Goal: Find specific page/section: Find specific page/section

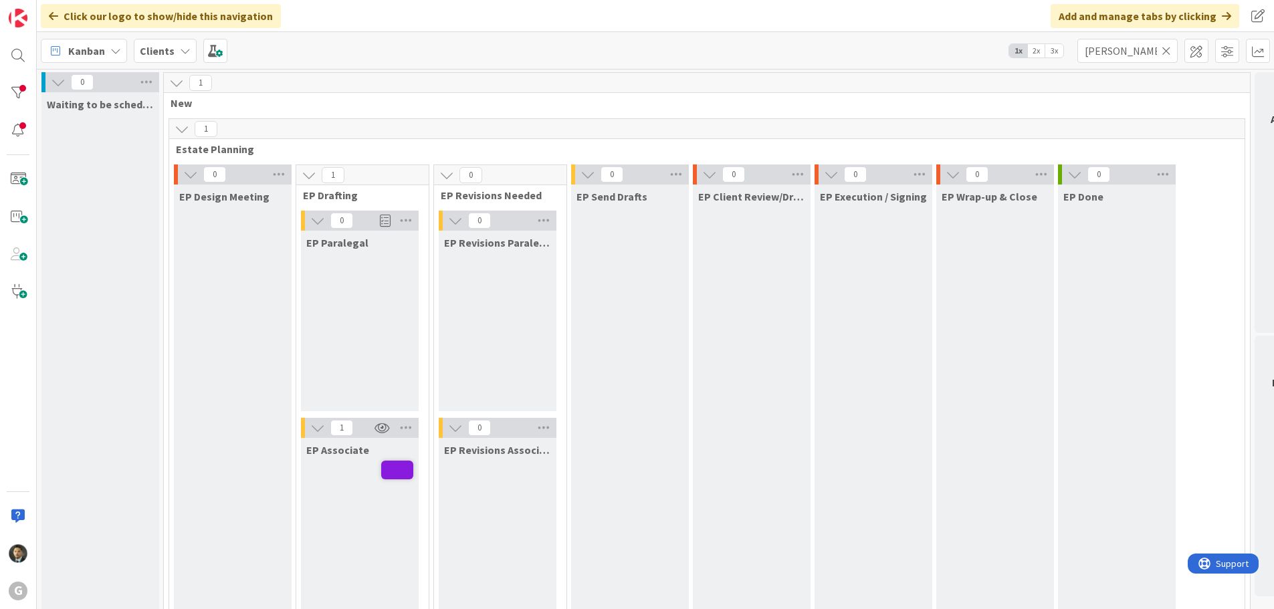
scroll to position [1004, 0]
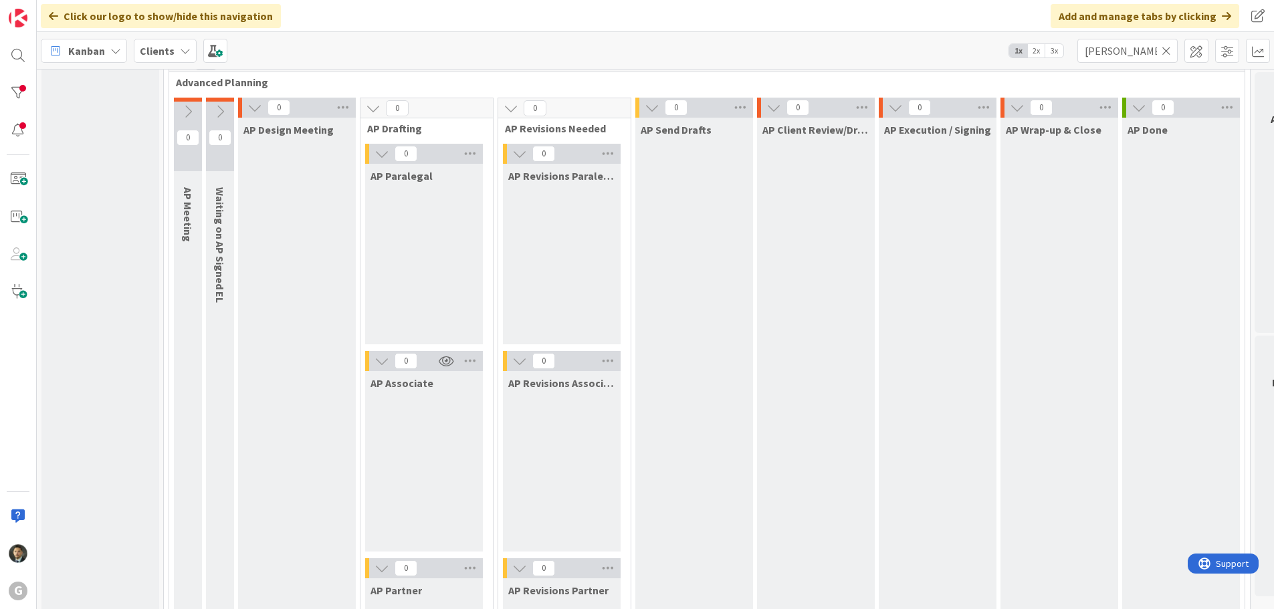
click at [1167, 52] on icon at bounding box center [1166, 51] width 9 height 12
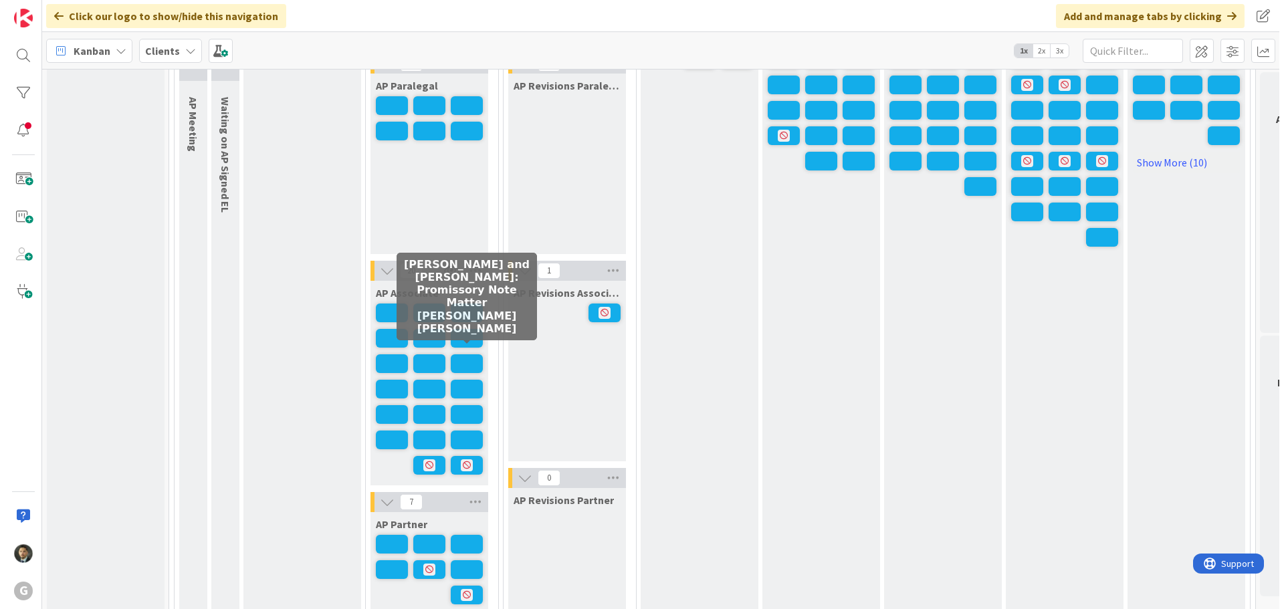
scroll to position [1070, 0]
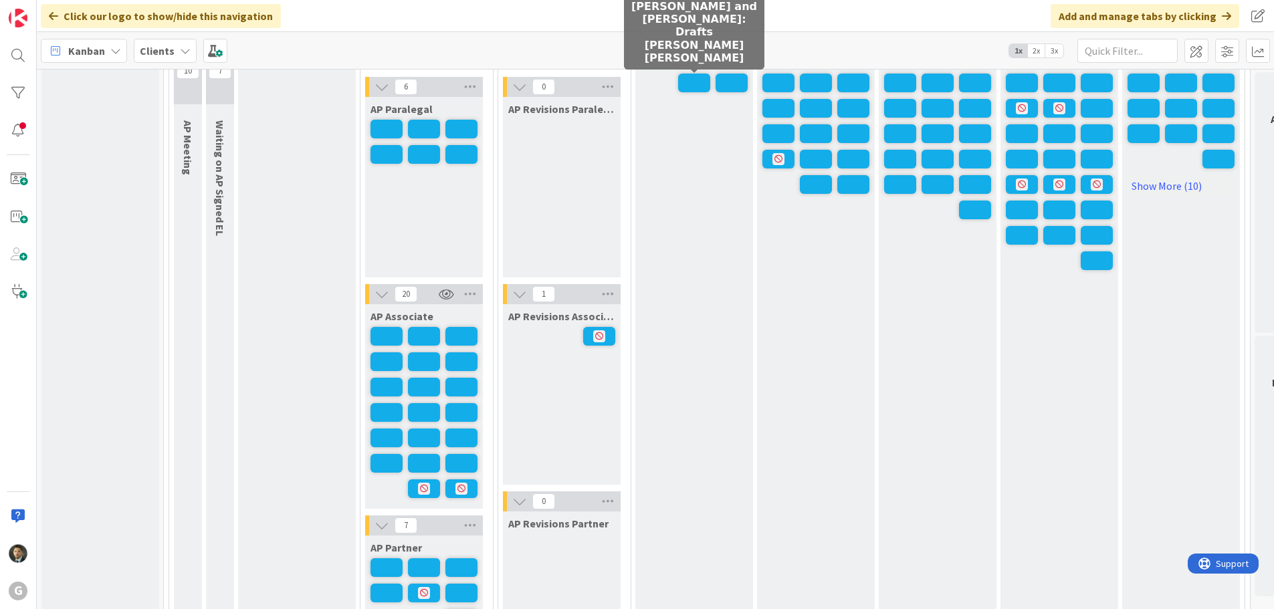
click at [692, 82] on span at bounding box center [694, 83] width 32 height 19
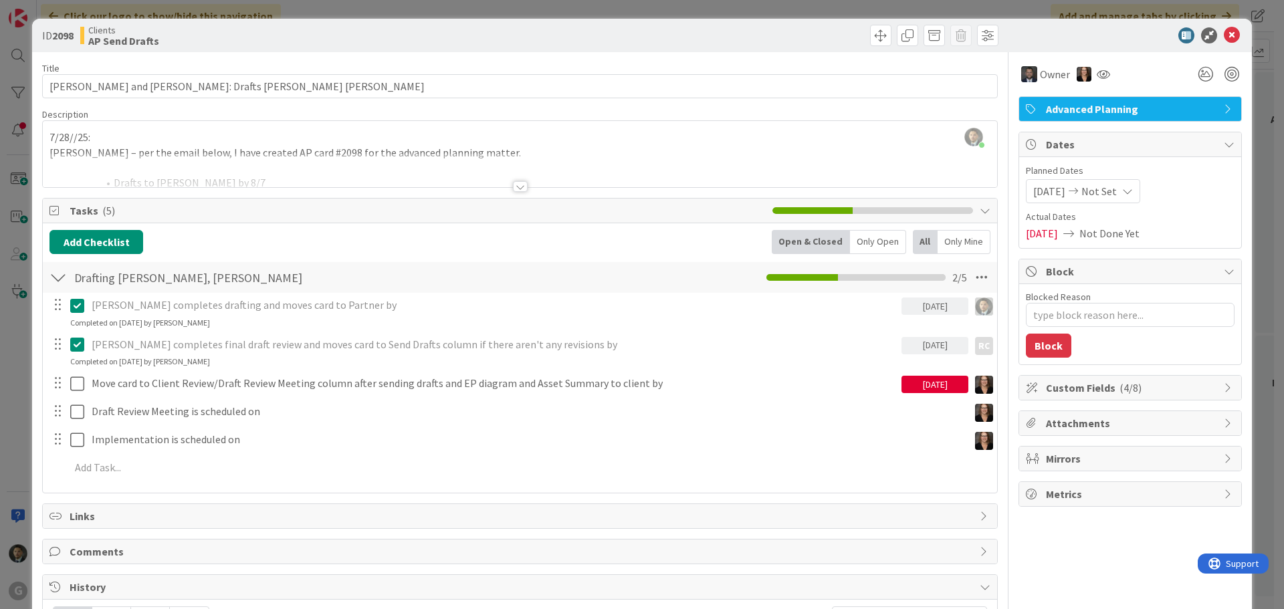
click at [854, 7] on div "ID 2098 Clients AP Send Drafts Title 43 / 128 [PERSON_NAME] and [PERSON_NAME]: …" at bounding box center [642, 304] width 1284 height 609
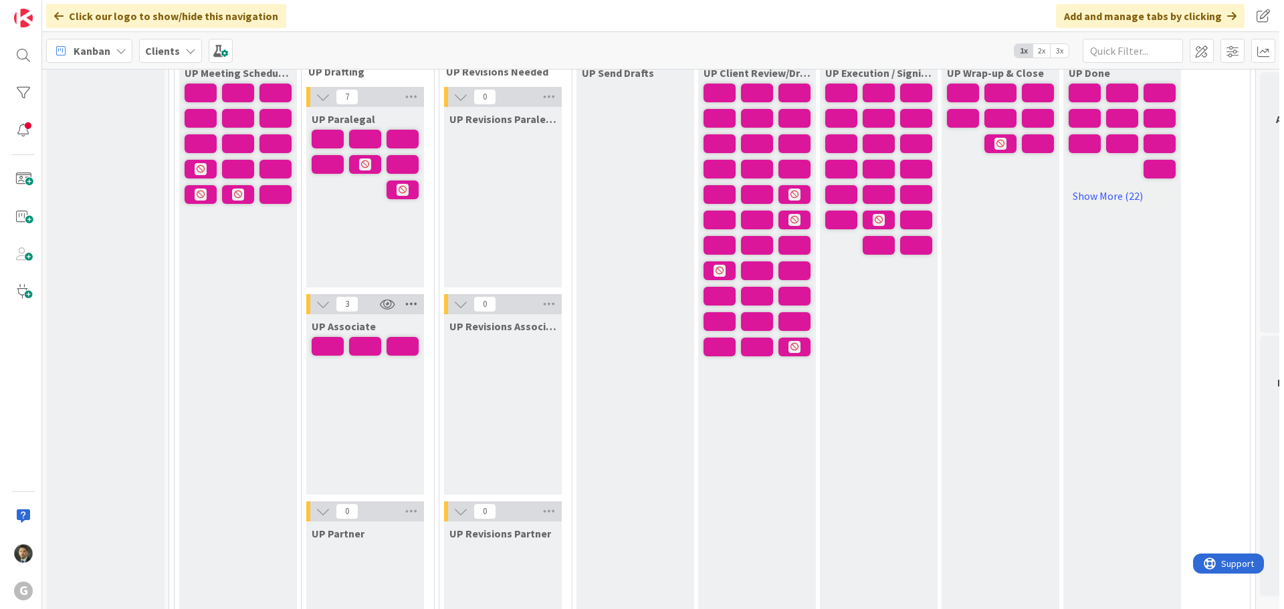
scroll to position [2141, 0]
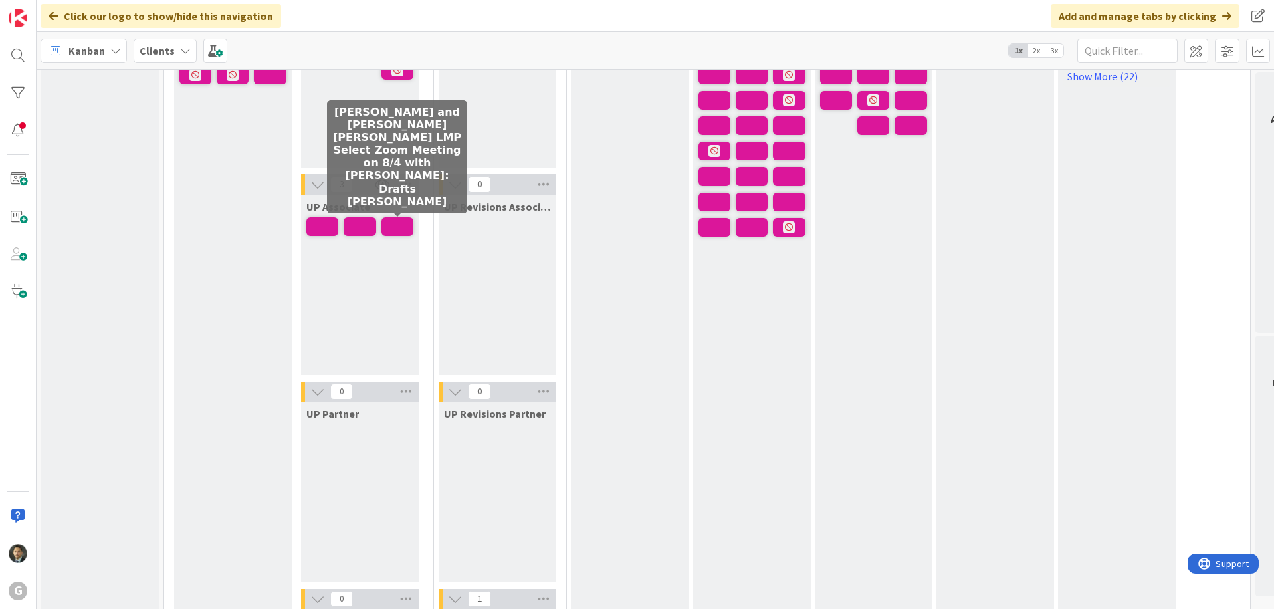
click at [395, 227] on span at bounding box center [397, 226] width 32 height 19
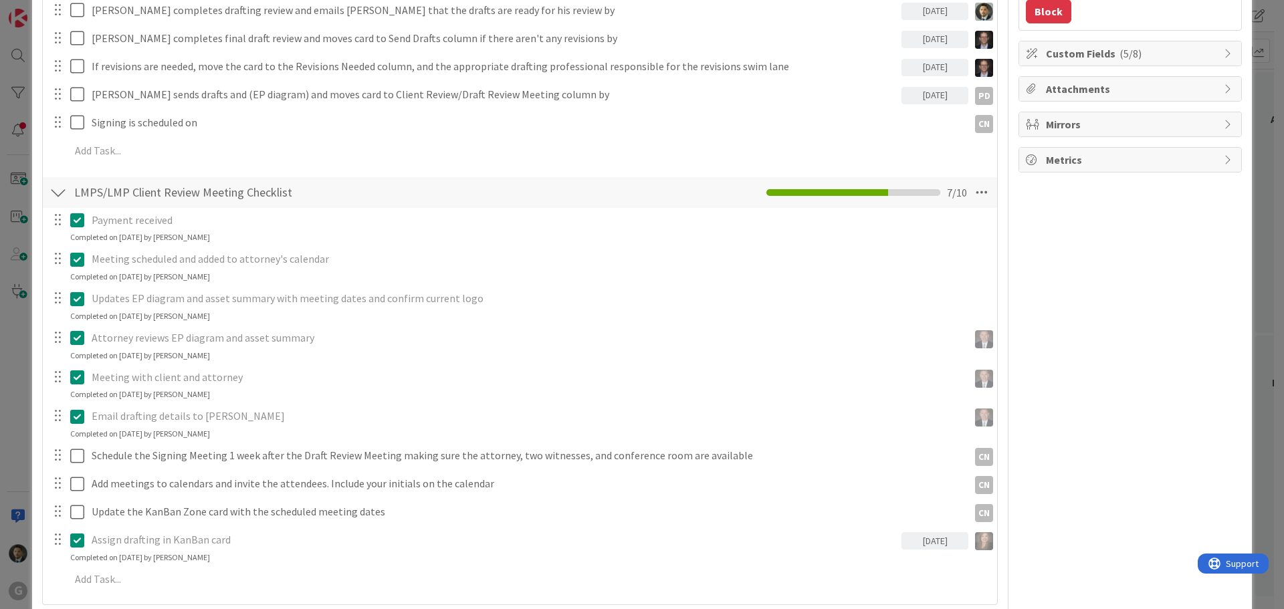
scroll to position [134, 0]
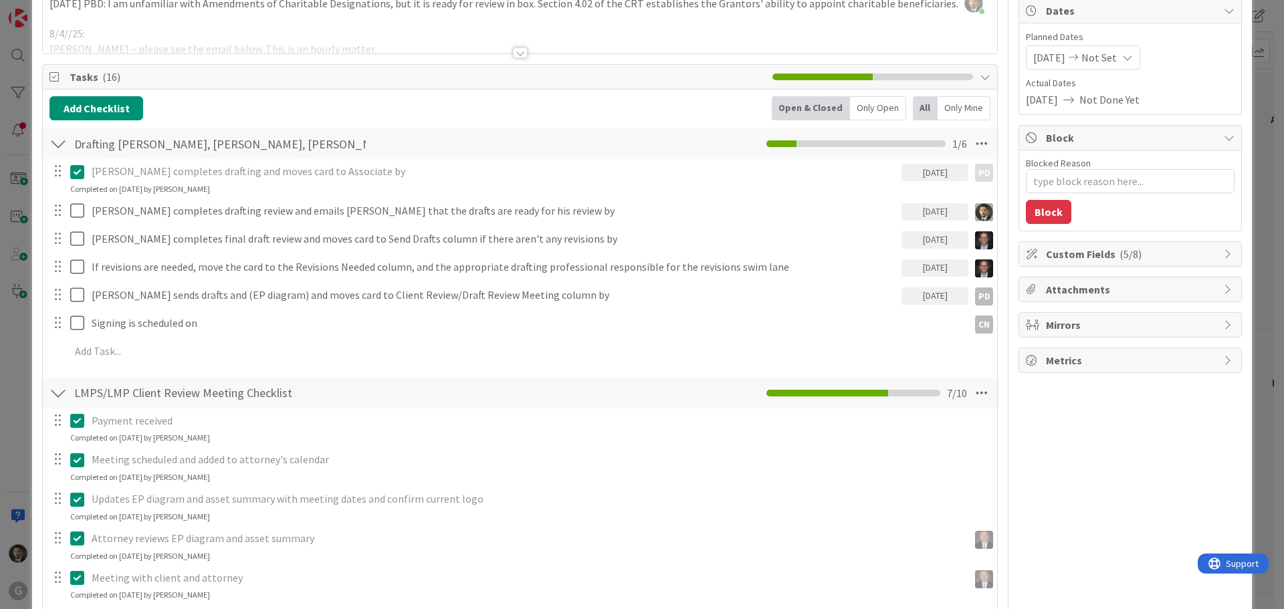
click at [513, 52] on div at bounding box center [520, 52] width 15 height 11
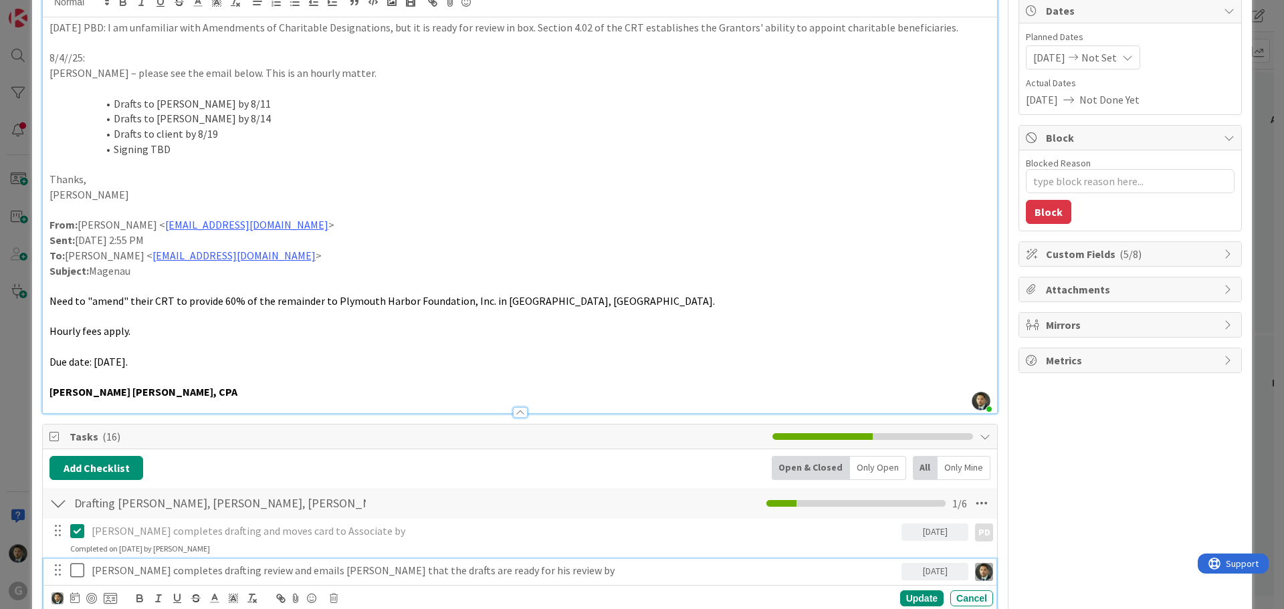
click at [79, 571] on icon at bounding box center [80, 571] width 20 height 16
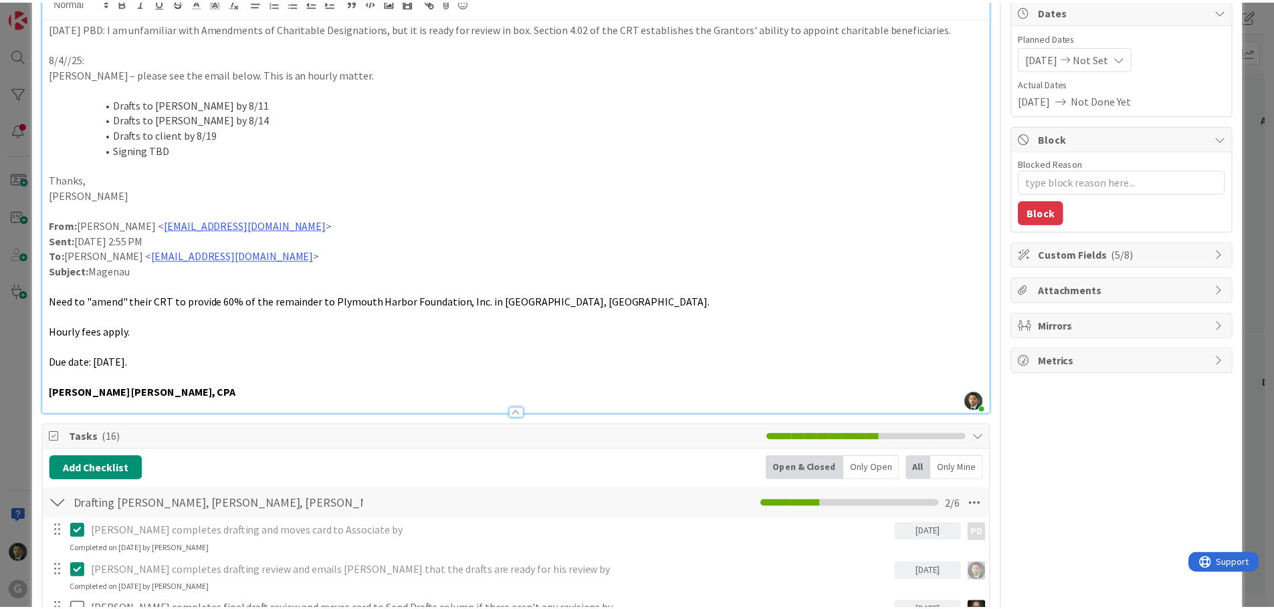
scroll to position [0, 0]
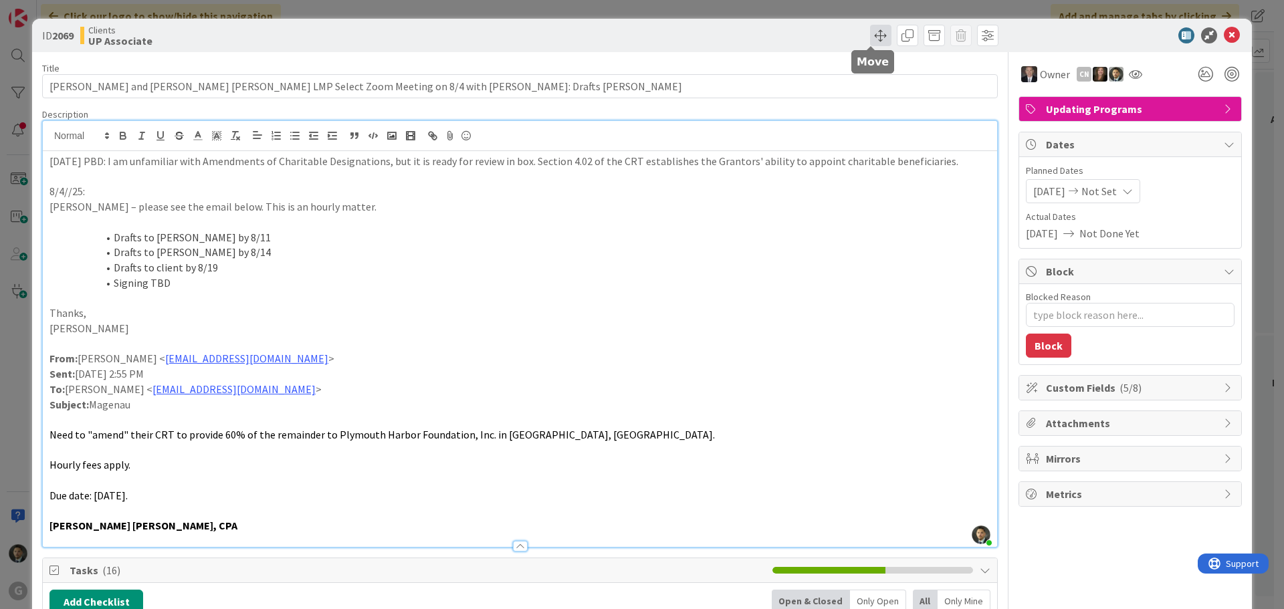
click at [874, 35] on span at bounding box center [880, 35] width 21 height 21
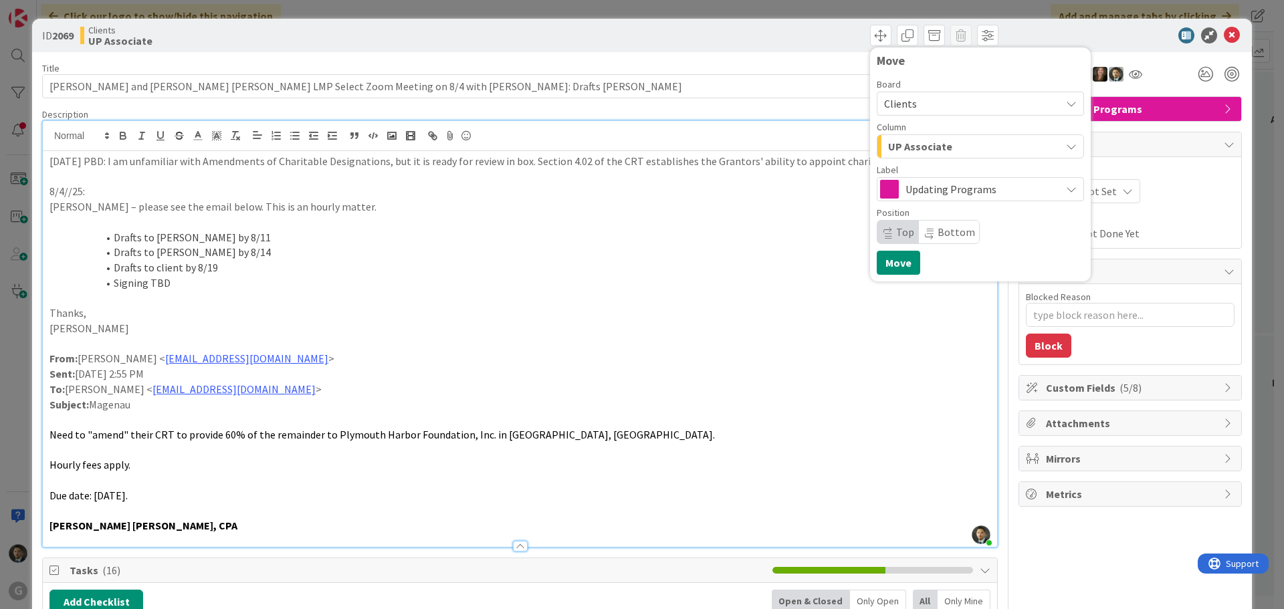
click at [907, 140] on span "UP Associate" at bounding box center [920, 146] width 64 height 17
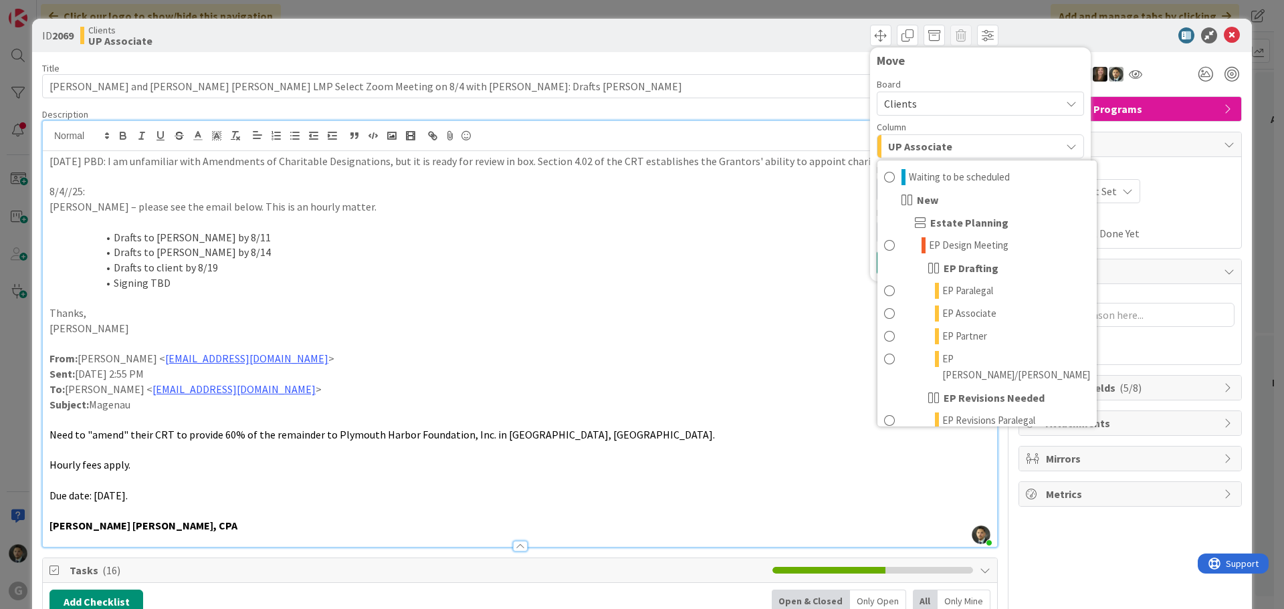
click at [780, 45] on div "Move Board Clients Column UP Associate Waiting to be scheduled New Estate Plann…" at bounding box center [761, 35] width 475 height 21
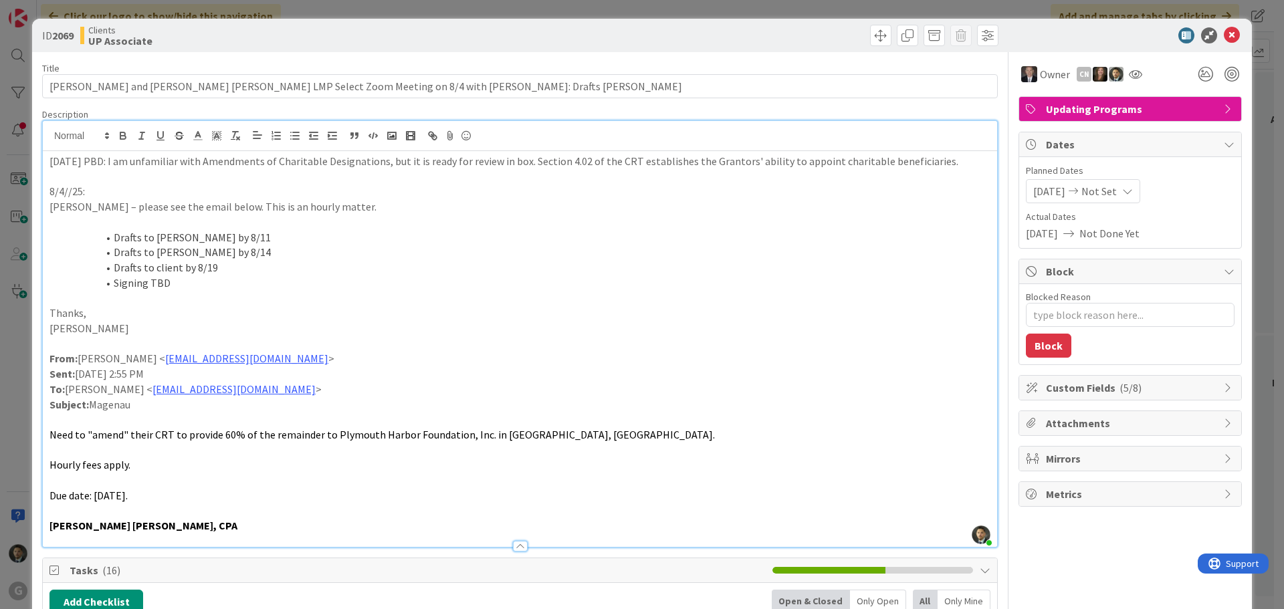
click at [419, 7] on div "ID 2069 Clients UP Associate Move Move Title 91 / 128 [PERSON_NAME] and [PERSON…" at bounding box center [642, 304] width 1284 height 609
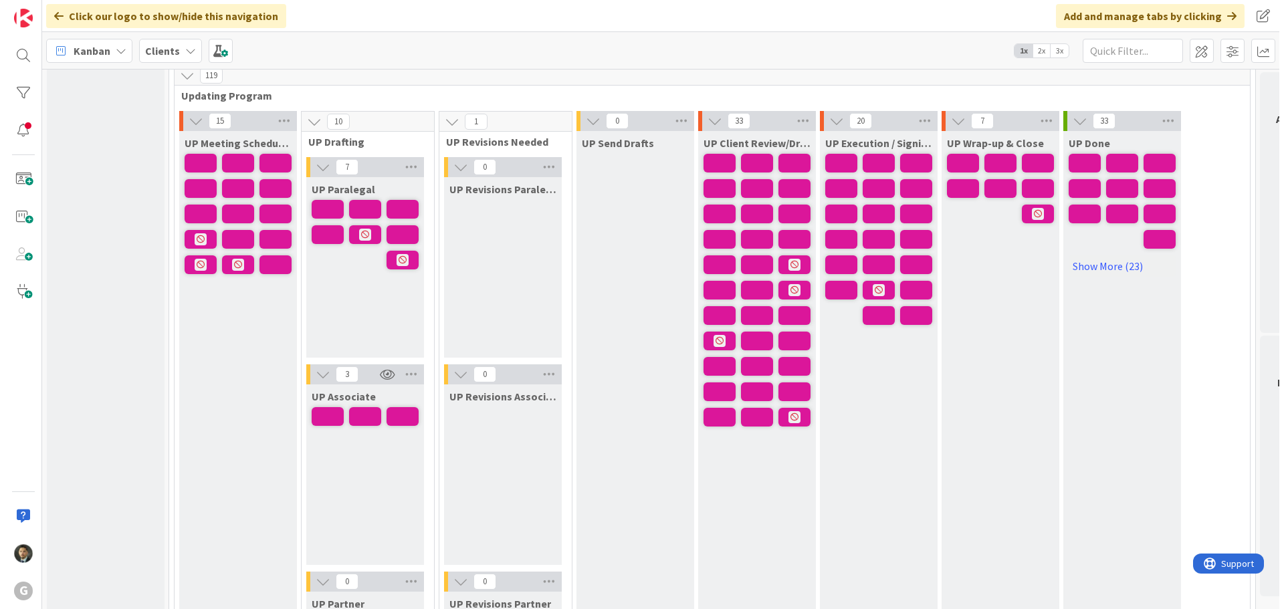
scroll to position [1940, 0]
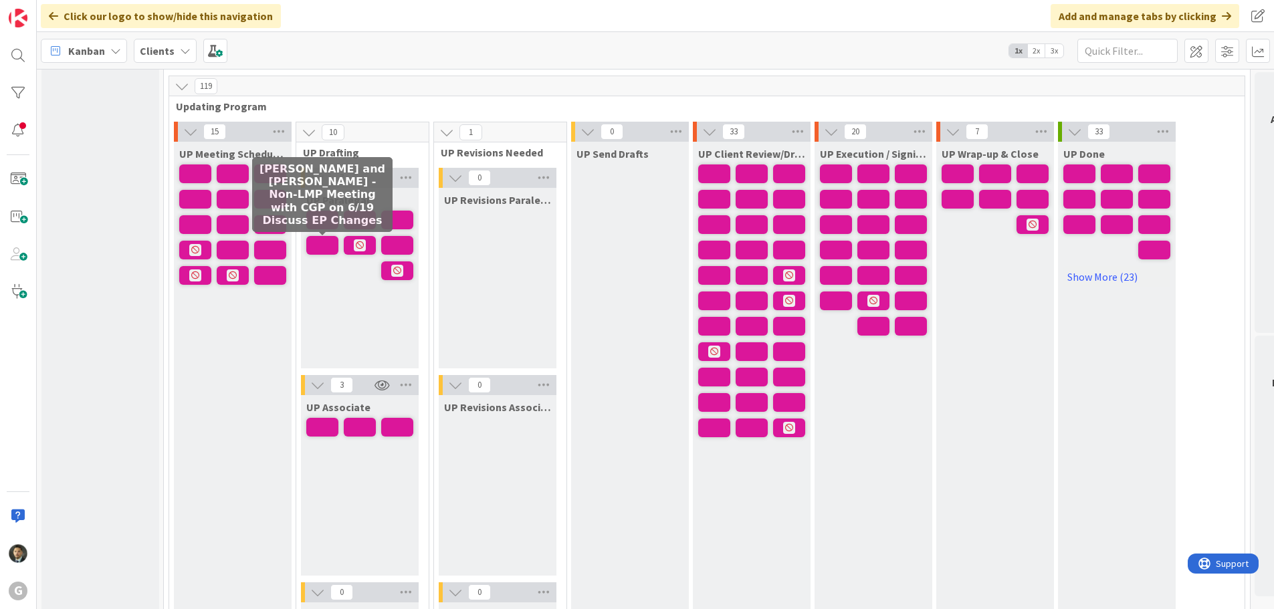
click at [328, 242] on span at bounding box center [322, 245] width 32 height 19
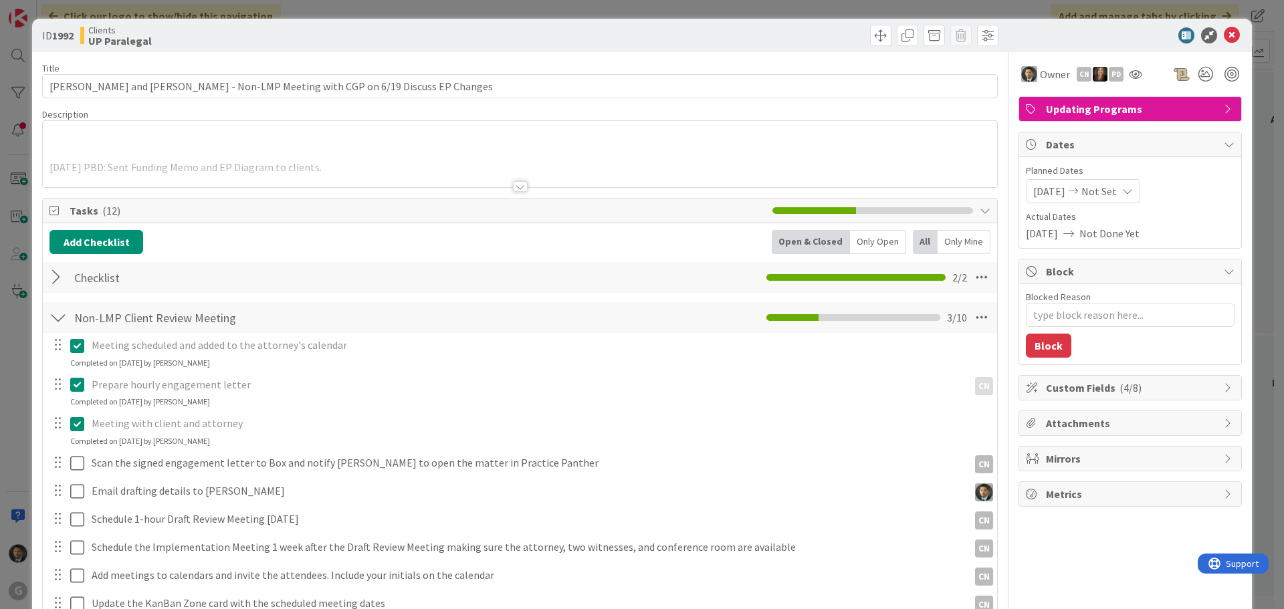
click at [513, 189] on div at bounding box center [520, 186] width 15 height 11
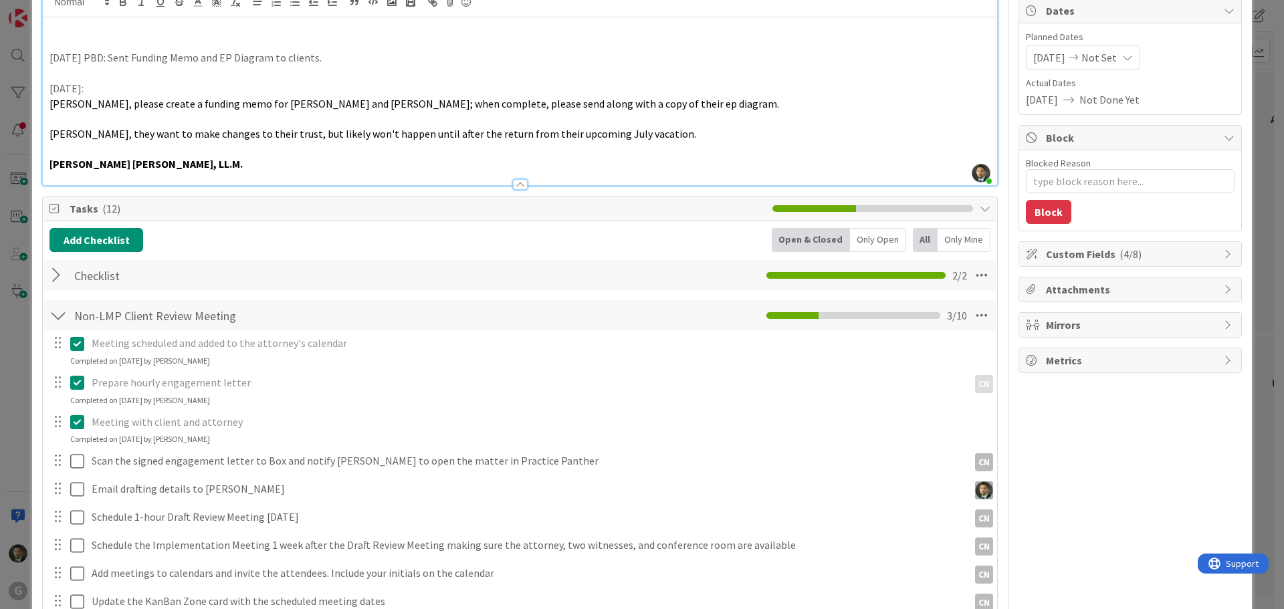
scroll to position [67, 0]
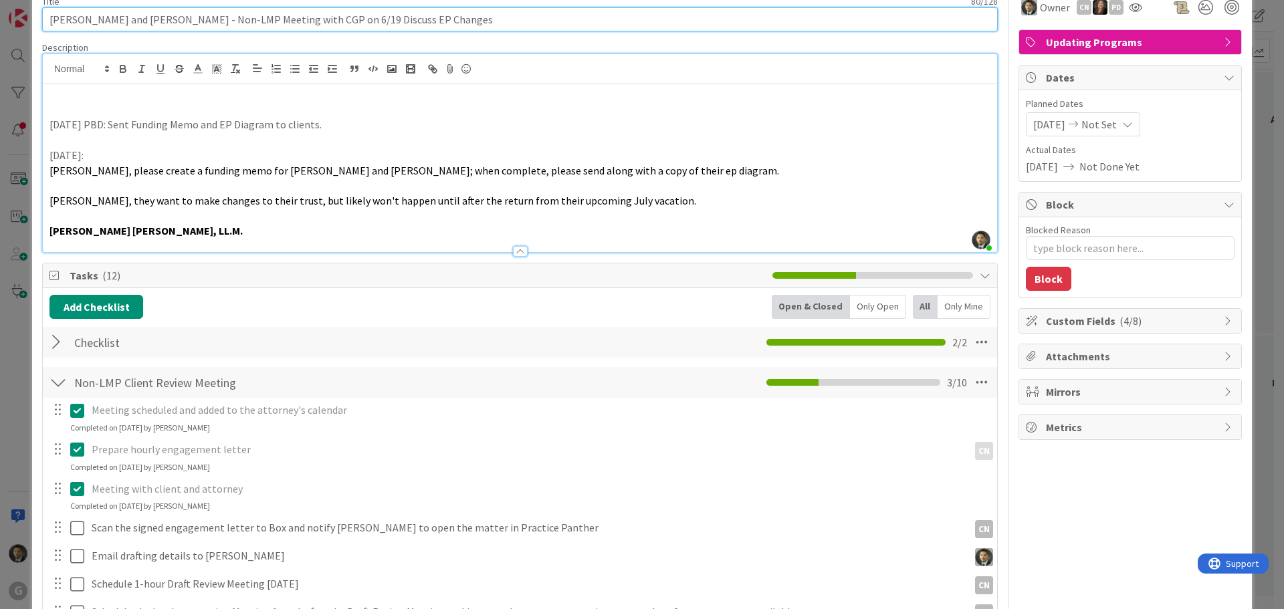
drag, startPoint x: 173, startPoint y: 21, endPoint x: 7, endPoint y: 27, distance: 166.7
click at [7, 27] on div "ID 1992 Clients UP Paralegal Title 80 / 128 [GEOGRAPHIC_DATA][PERSON_NAME] and …" at bounding box center [642, 304] width 1284 height 609
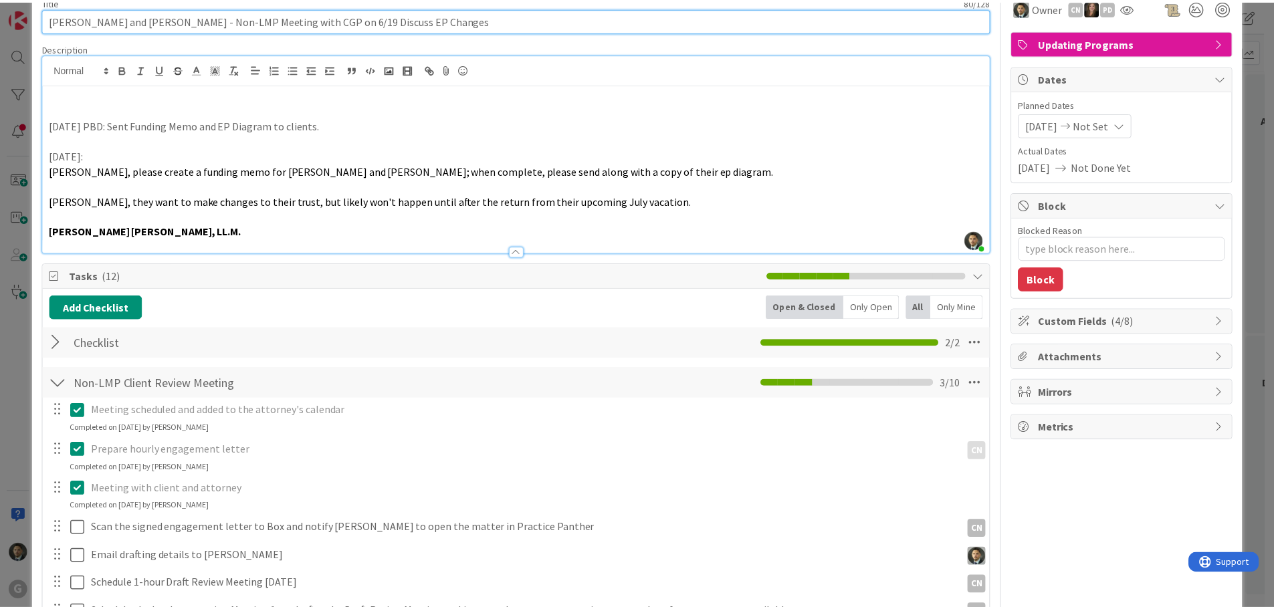
scroll to position [0, 0]
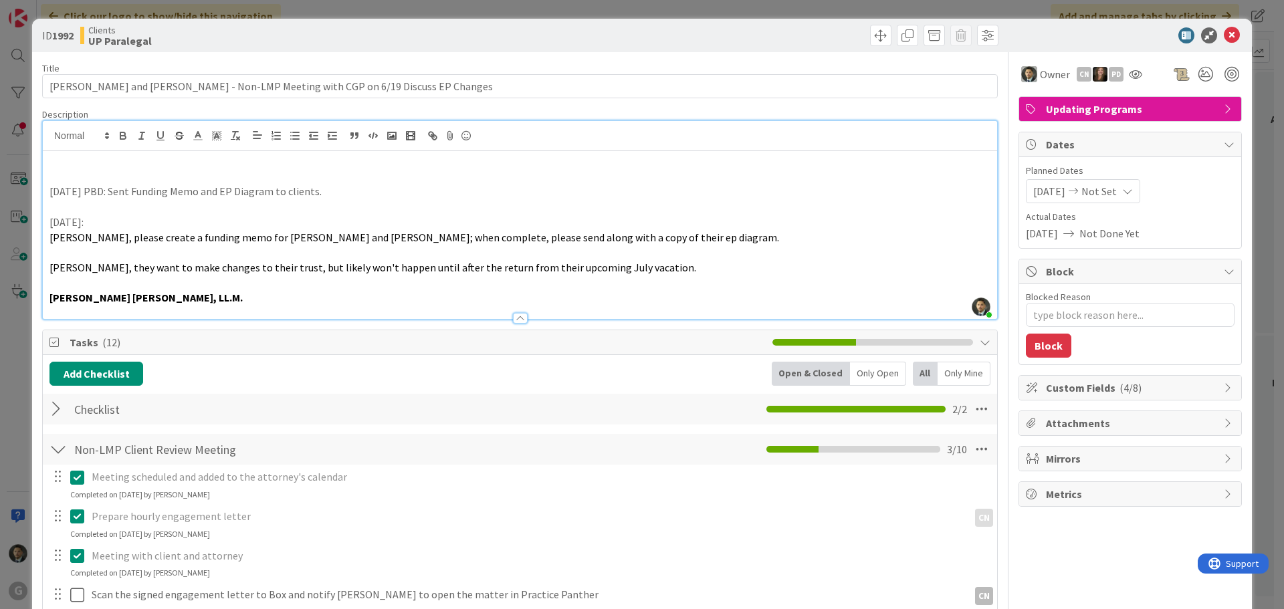
click at [559, 13] on div "ID 1992 Clients UP Paralegal Title 80 / 128 [GEOGRAPHIC_DATA][PERSON_NAME] and …" at bounding box center [642, 304] width 1284 height 609
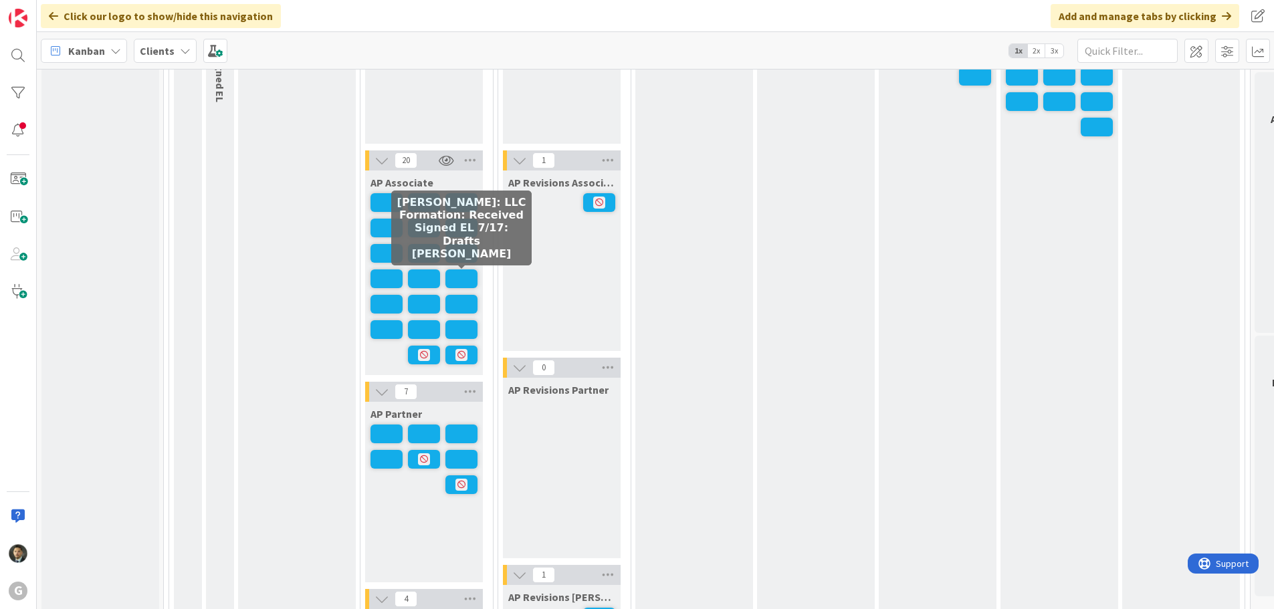
click at [468, 272] on span at bounding box center [462, 279] width 32 height 19
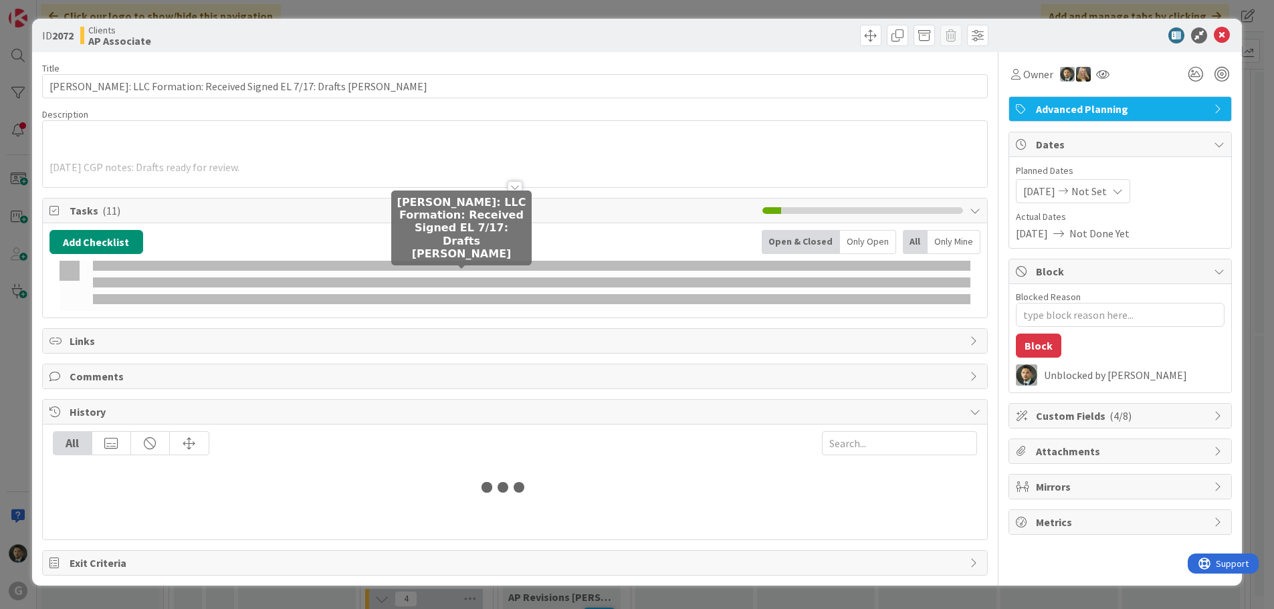
type textarea "x"
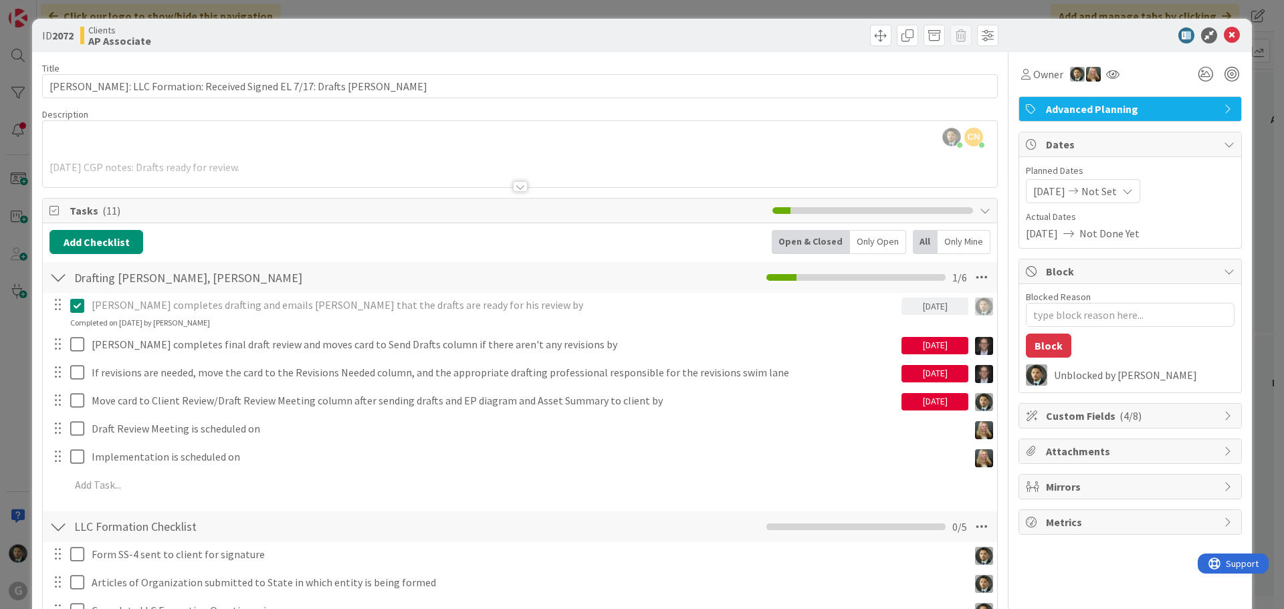
click at [605, 8] on div "ID 2072 Clients AP Associate Title 72 / 128 [PERSON_NAME]: LLC Formation: Recei…" at bounding box center [642, 304] width 1284 height 609
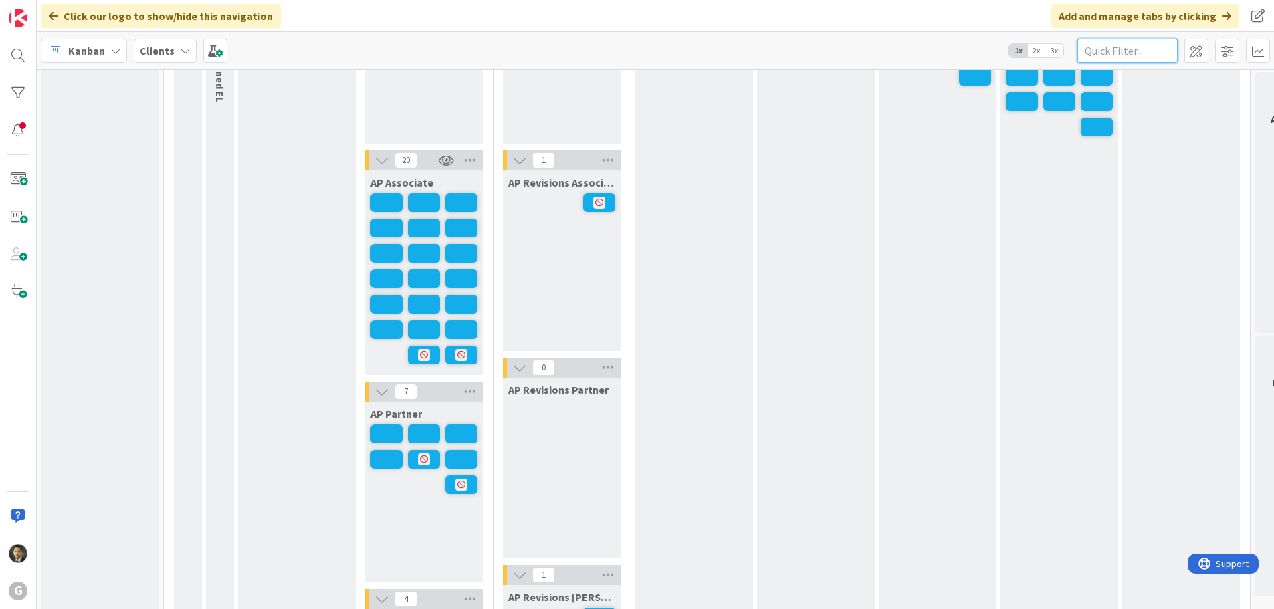
click at [1132, 52] on input "text" at bounding box center [1128, 51] width 100 height 24
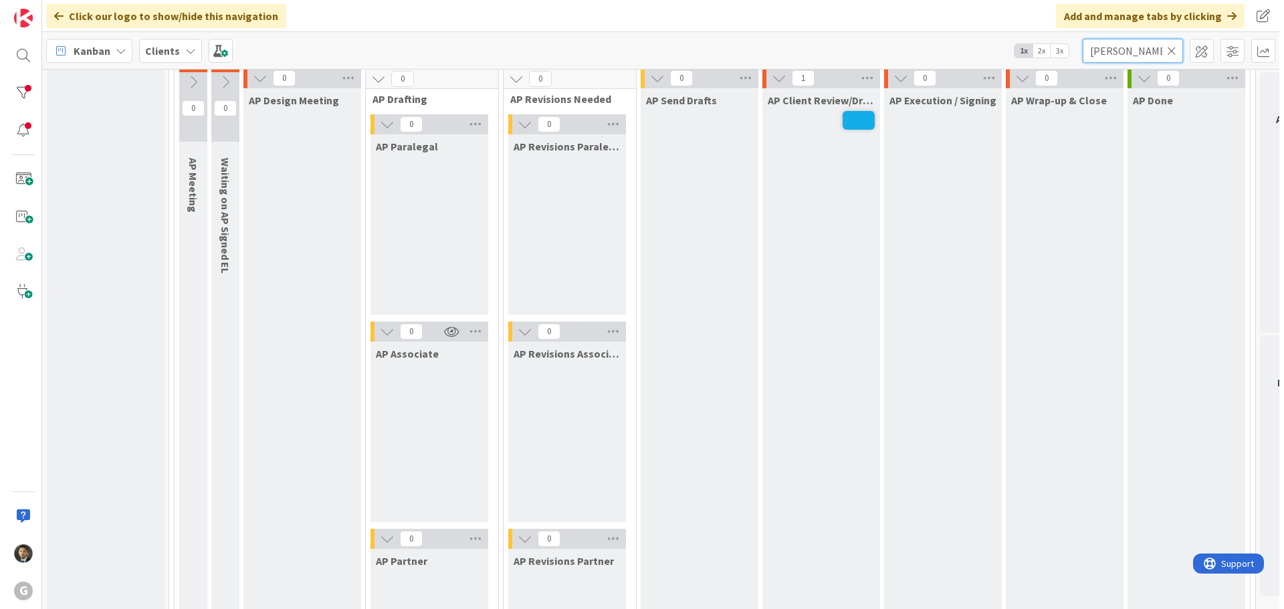
scroll to position [870, 0]
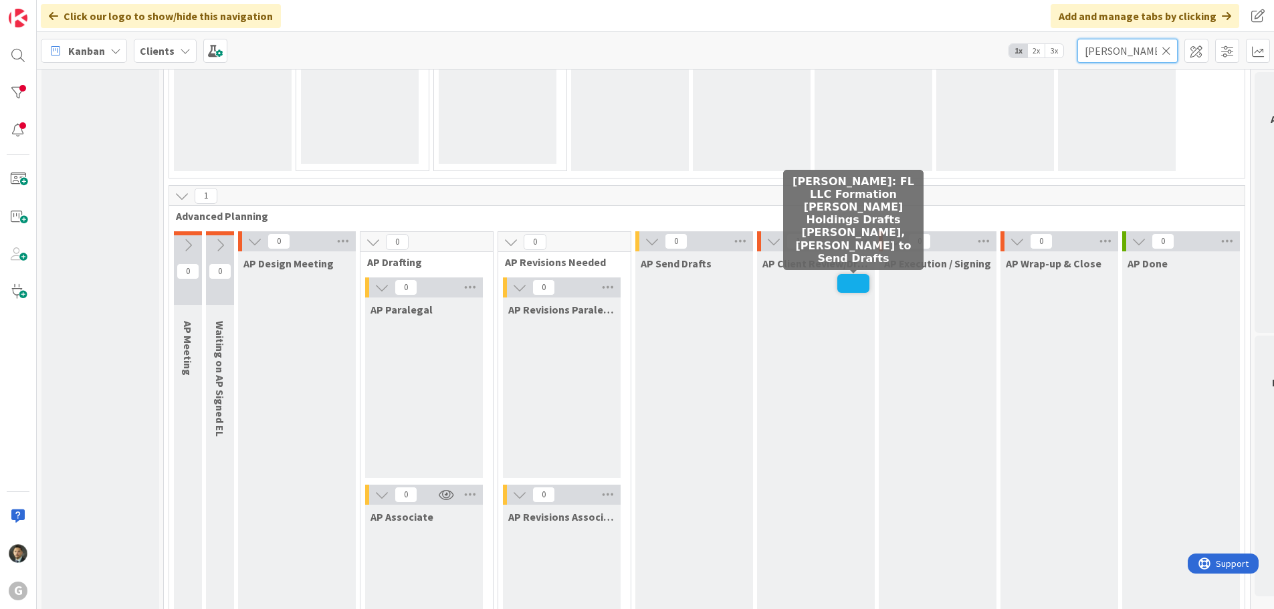
type input "[PERSON_NAME]"
click at [855, 285] on span at bounding box center [854, 283] width 32 height 19
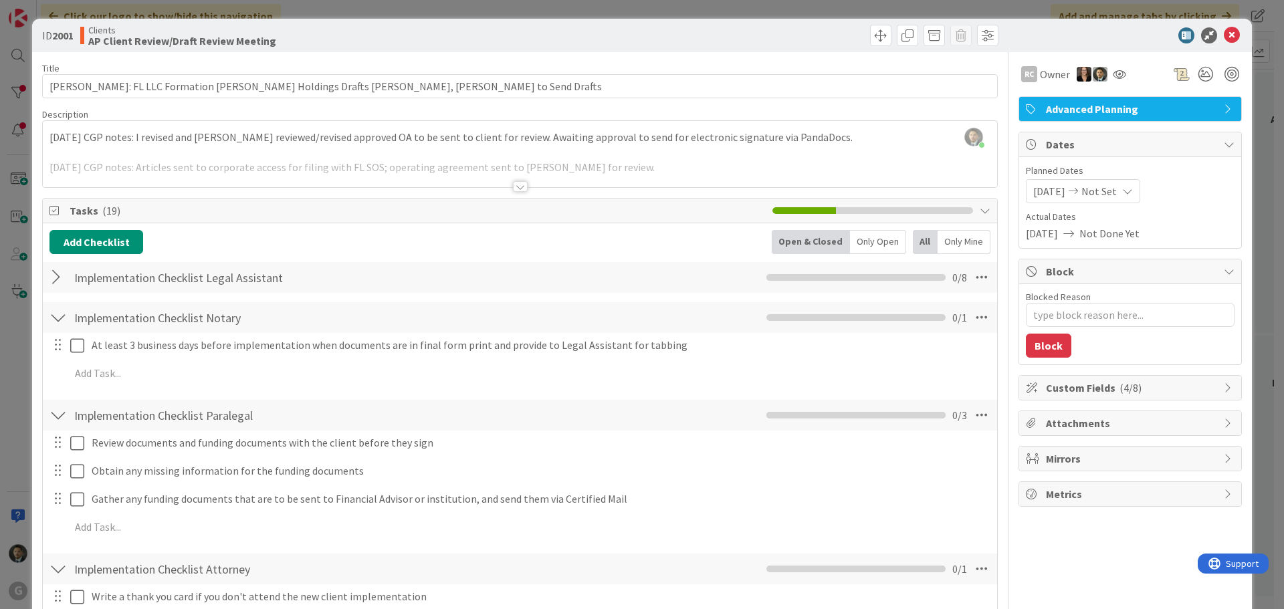
type textarea "x"
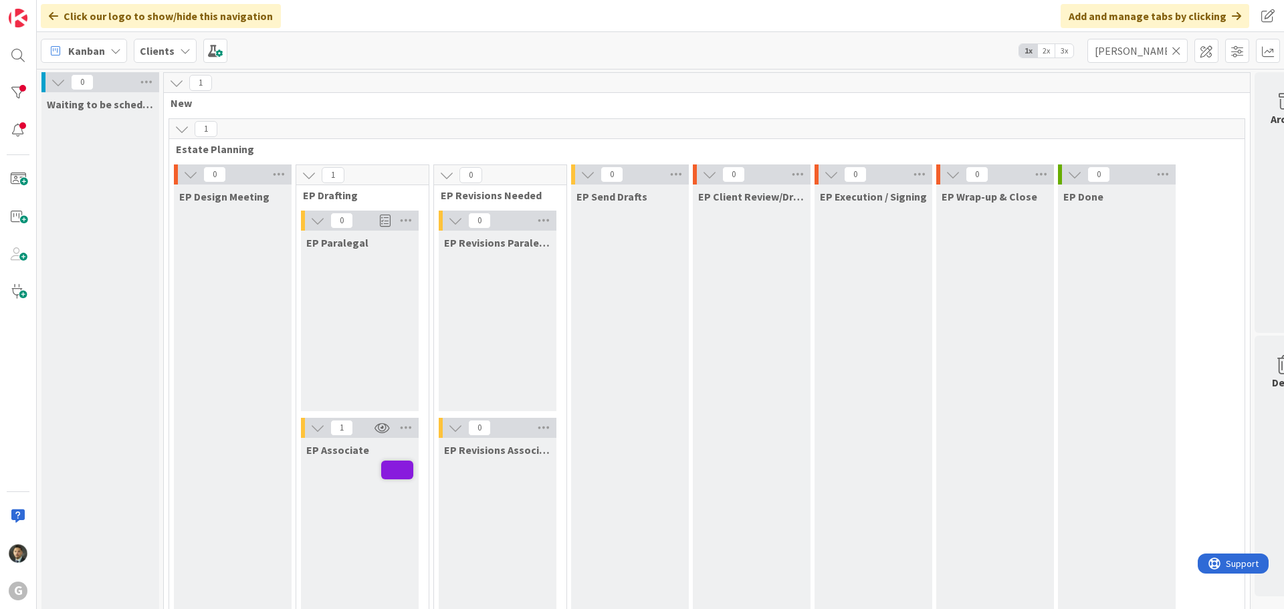
scroll to position [2336, 0]
